Goal: Information Seeking & Learning: Learn about a topic

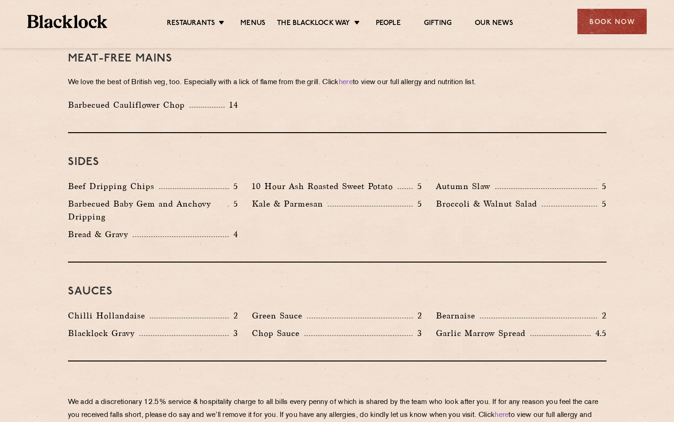
scroll to position [1327, 0]
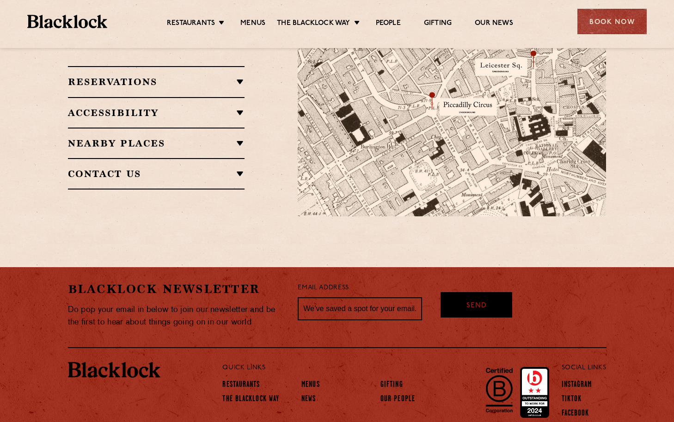
scroll to position [670, 0]
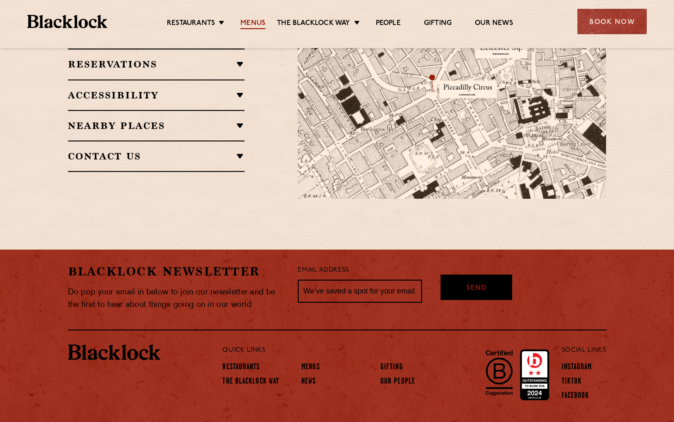
click at [254, 22] on link "Menus" at bounding box center [253, 24] width 25 height 10
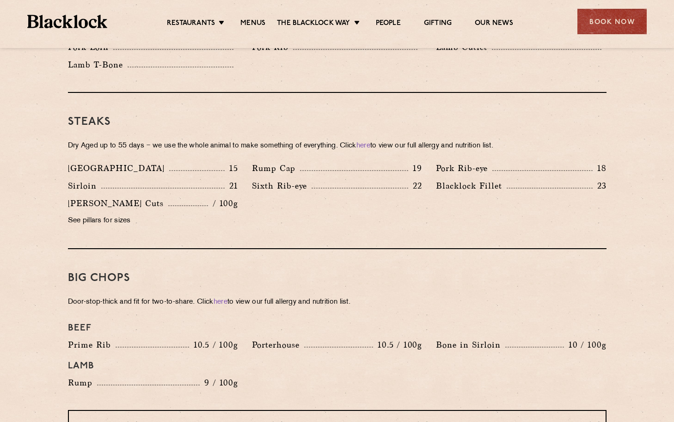
scroll to position [377, 0]
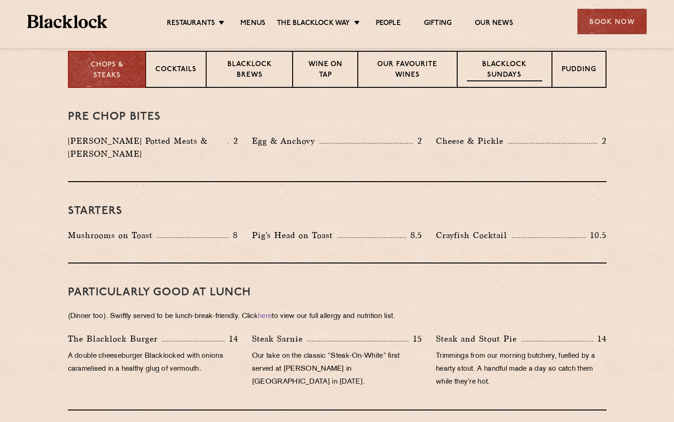
click at [485, 70] on p "Blacklock Sundays" at bounding box center [504, 71] width 75 height 22
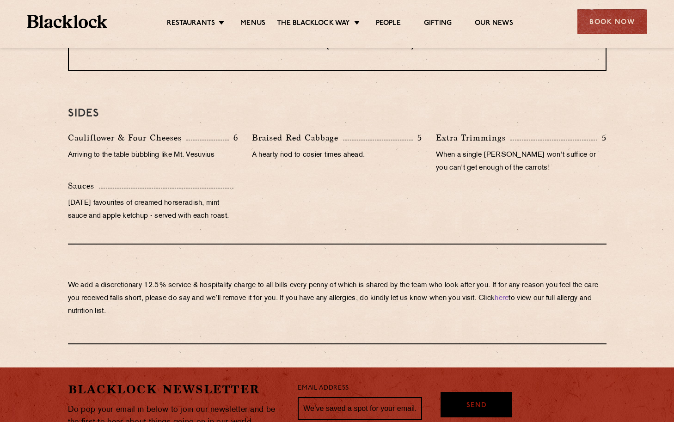
scroll to position [970, 0]
